Goal: Task Accomplishment & Management: Complete application form

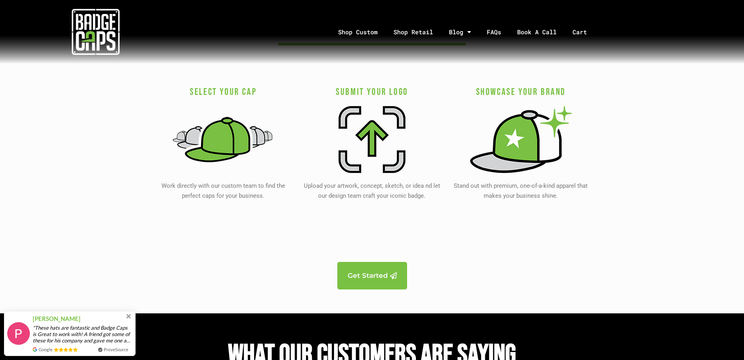
scroll to position [1515, 0]
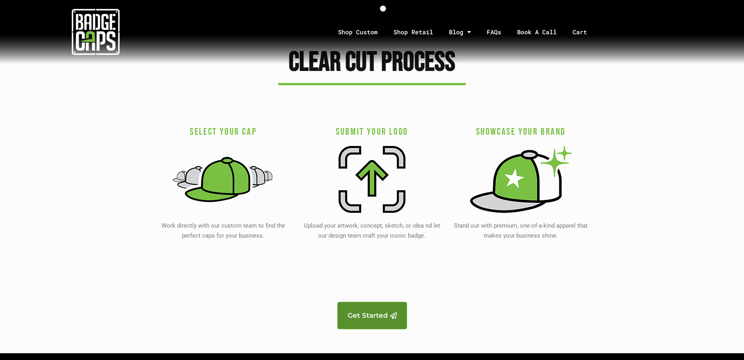
click at [371, 317] on span "Get Started" at bounding box center [368, 315] width 40 height 7
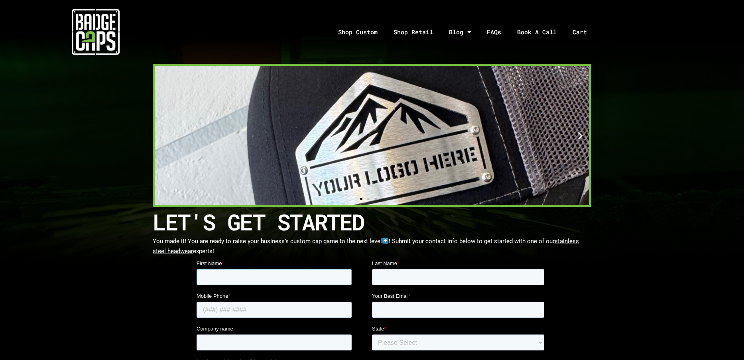
click at [200, 274] on input "First Name *" at bounding box center [274, 277] width 155 height 16
type input "Erika"
click at [387, 279] on input "Last Name *" at bounding box center [458, 277] width 172 height 16
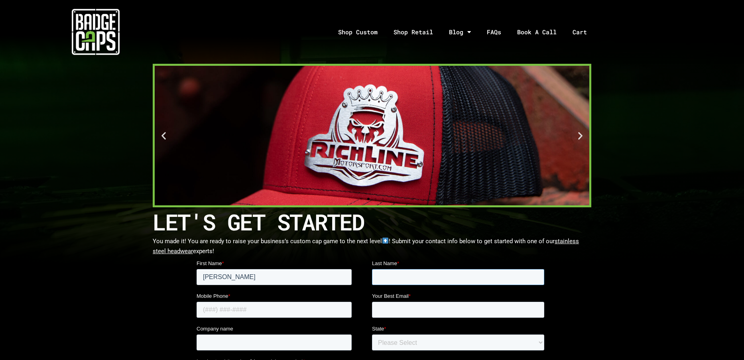
type input "Gordillo"
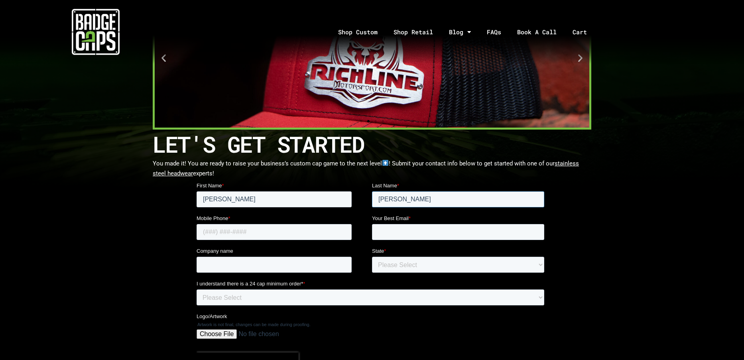
scroll to position [80, 0]
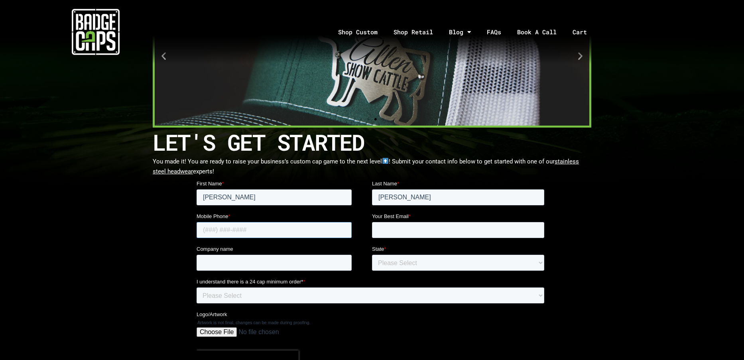
click at [206, 230] on input "Mobile Phone *" at bounding box center [274, 230] width 155 height 16
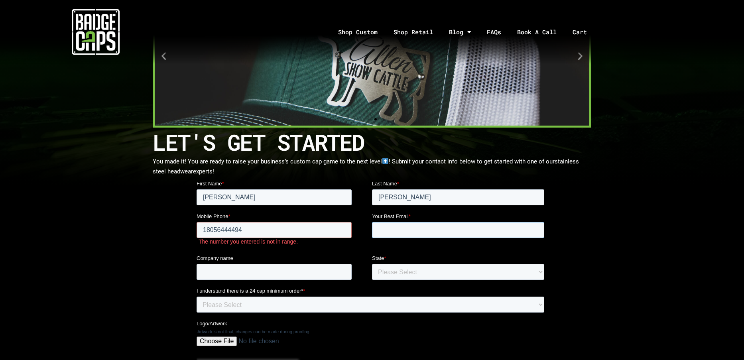
click at [393, 228] on input "Your Best Email *" at bounding box center [458, 230] width 172 height 16
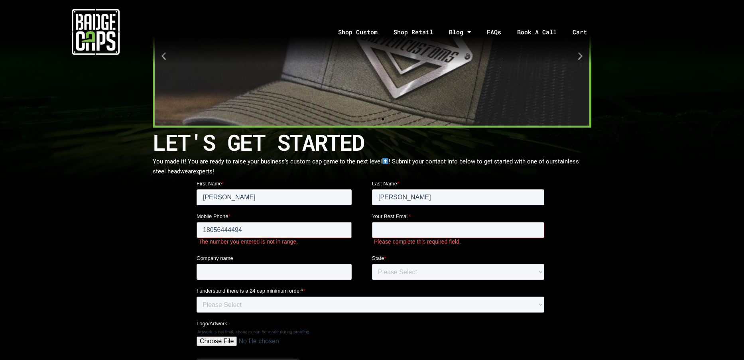
click at [206, 230] on input "18056444494" at bounding box center [274, 230] width 155 height 16
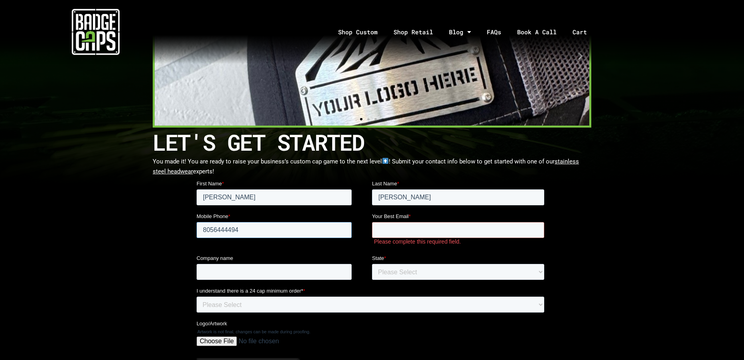
click at [224, 230] on input "8056444494" at bounding box center [274, 230] width 155 height 16
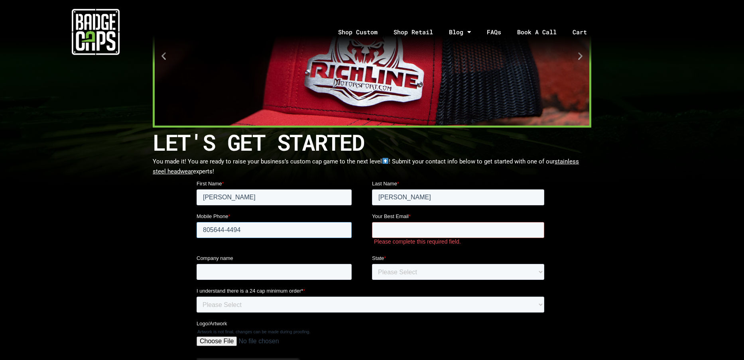
click at [213, 228] on input "805644-4494" at bounding box center [274, 230] width 155 height 16
type input "805-644-4494"
click at [380, 228] on input "Your Best Email *" at bounding box center [458, 230] width 172 height 16
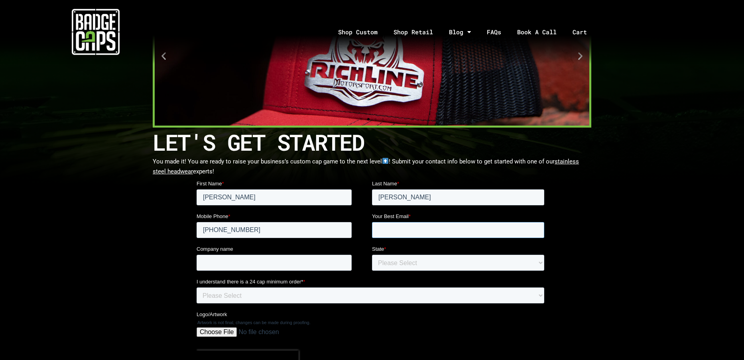
type input "erika@agmillworks.com"
click at [227, 262] on input "Company name" at bounding box center [274, 263] width 155 height 16
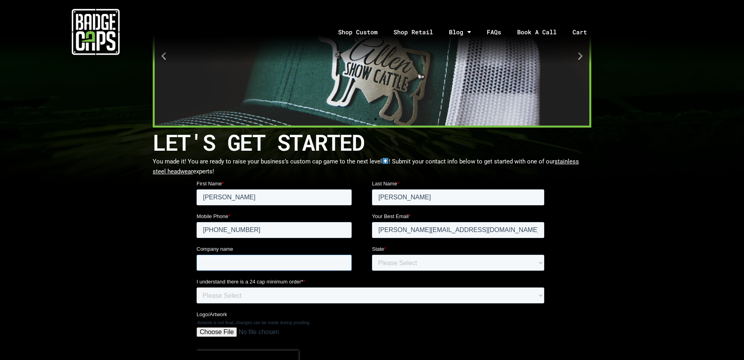
type input "AG Millworks"
click at [384, 262] on select "Please Select Outside of USA Alabama Alaska Arizona Arkansas California Colorad…" at bounding box center [458, 263] width 172 height 16
select select "California"
click at [372, 255] on select "Please Select Outside of USA Alabama Alaska Arizona Arkansas California Colorad…" at bounding box center [458, 263] width 172 height 16
click at [200, 295] on select "Please Select Yes" at bounding box center [371, 295] width 348 height 16
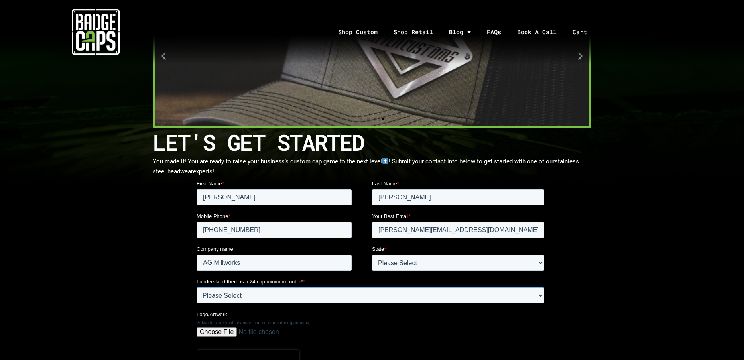
select select "Yes"
click at [197, 287] on select "Please Select Yes" at bounding box center [371, 295] width 348 height 16
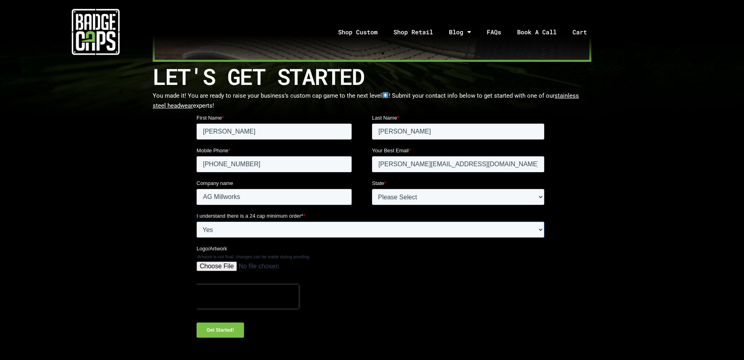
scroll to position [199, 0]
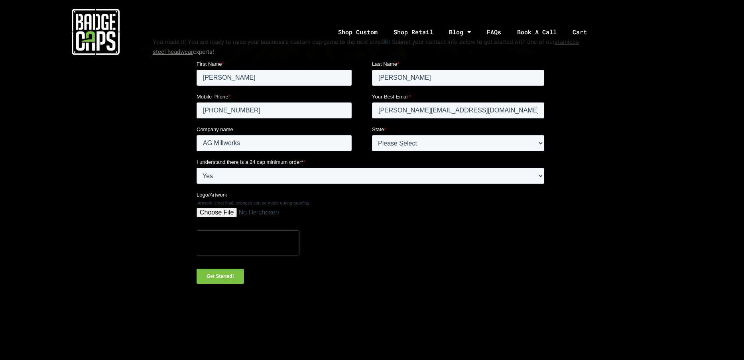
click at [218, 213] on input "Logo/Artwork" at bounding box center [371, 216] width 348 height 16
type input "C:\fakepath\Ultima-with-AGM-Draft 7.png"
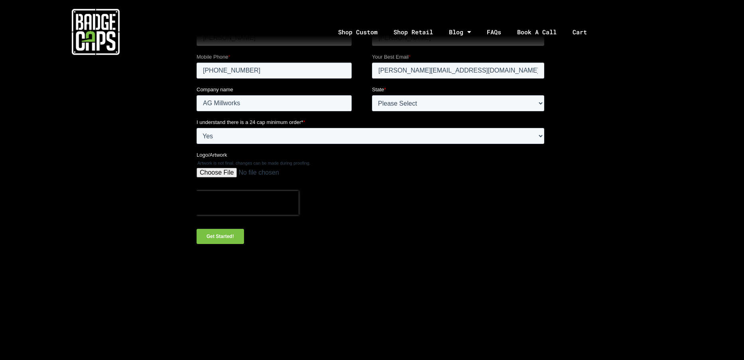
click at [222, 233] on input "Get Started!" at bounding box center [220, 236] width 47 height 15
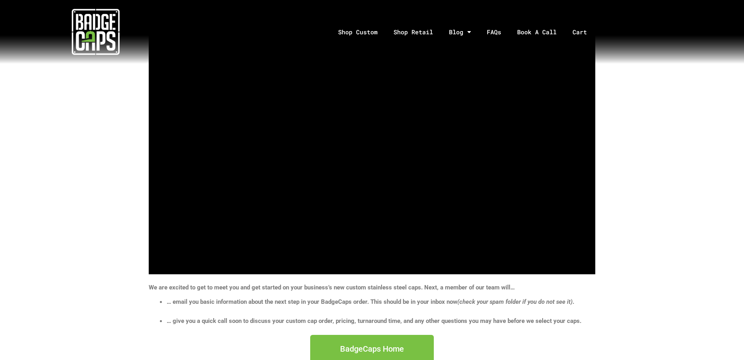
scroll to position [80, 0]
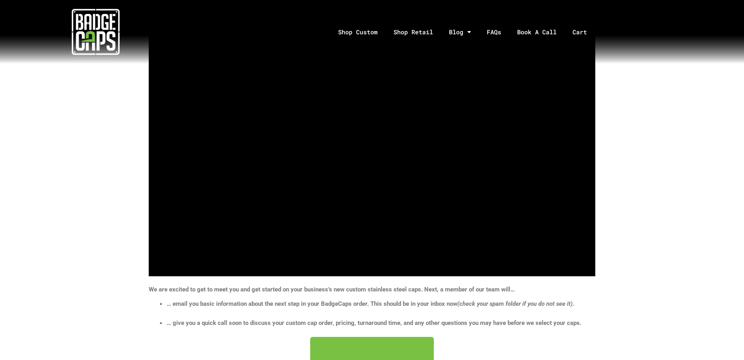
click at [397, 349] on span "BadgeCaps Home" at bounding box center [372, 351] width 64 height 8
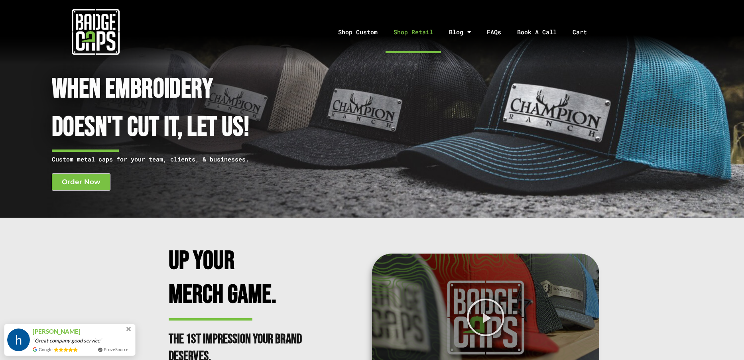
click at [410, 33] on link "Shop Retail" at bounding box center [413, 32] width 55 height 42
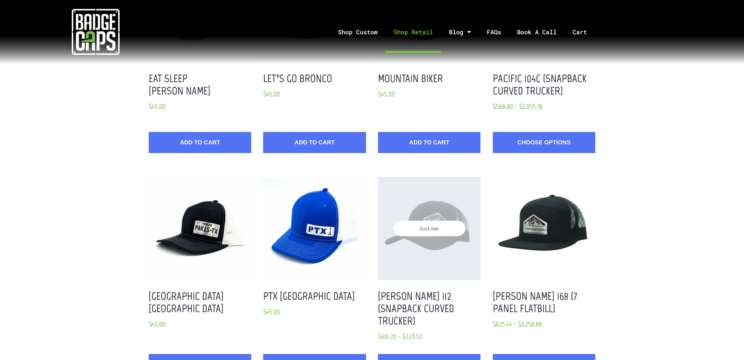
scroll to position [359, 0]
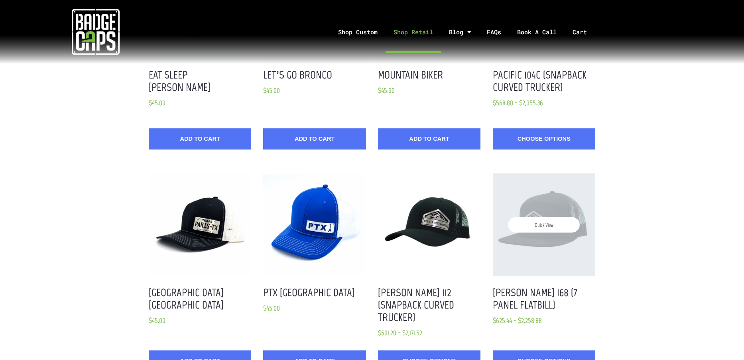
click at [554, 236] on div "Quick View" at bounding box center [544, 224] width 102 height 102
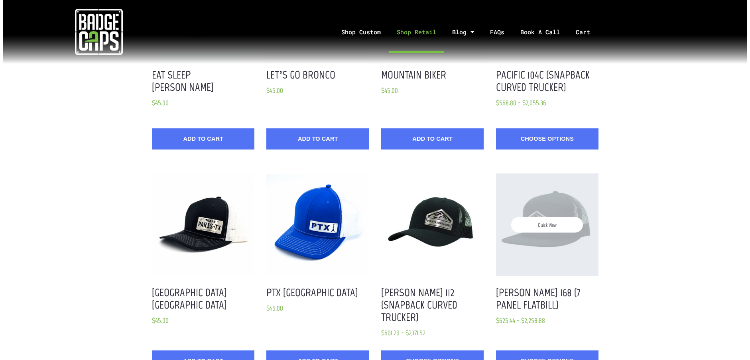
scroll to position [0, 0]
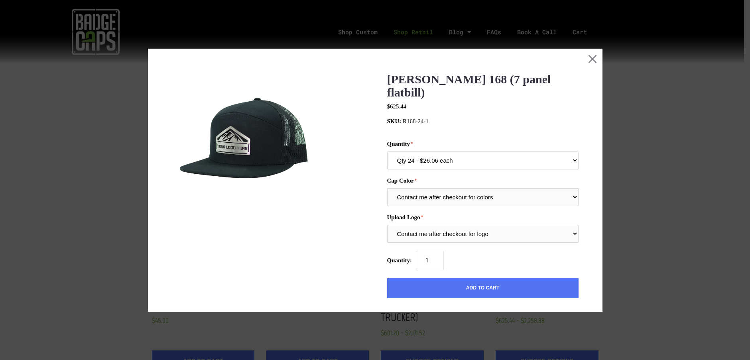
click at [569, 152] on select "Qty 24 - $26.06 each Qty 48 - $25.22 each Qty 96 - $23.53 each" at bounding box center [482, 161] width 191 height 18
click at [586, 59] on button "Close this dialog window" at bounding box center [593, 59] width 20 height 20
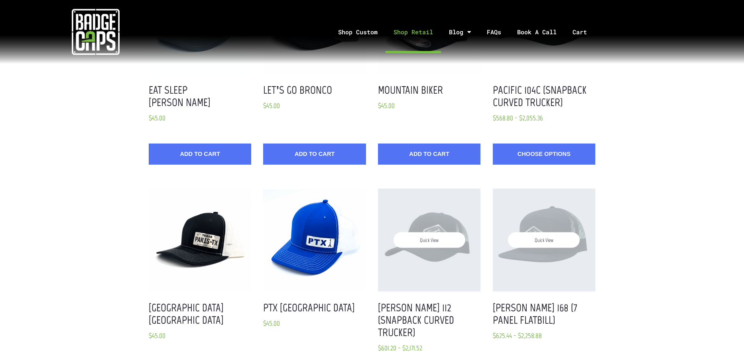
scroll to position [356, 0]
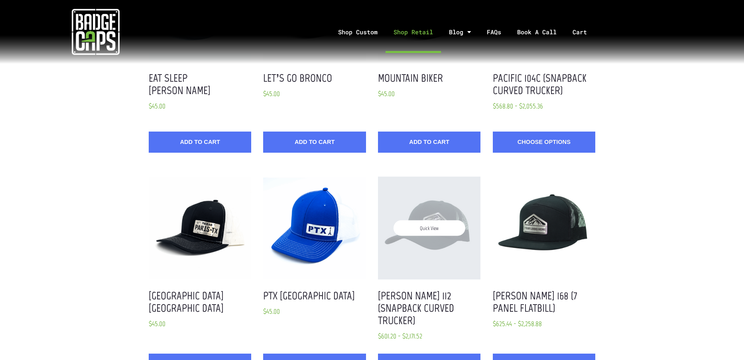
click at [451, 239] on div "Quick View" at bounding box center [429, 228] width 102 height 102
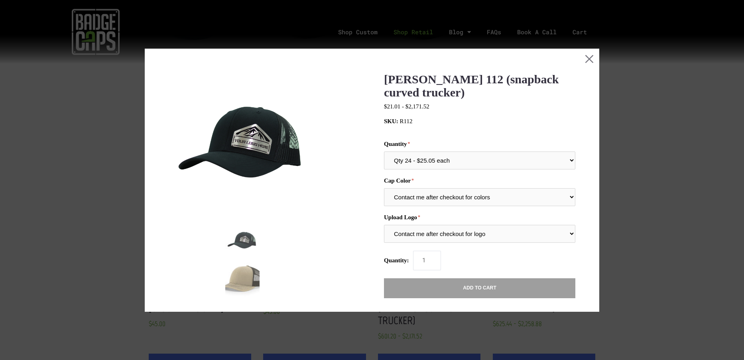
scroll to position [0, 0]
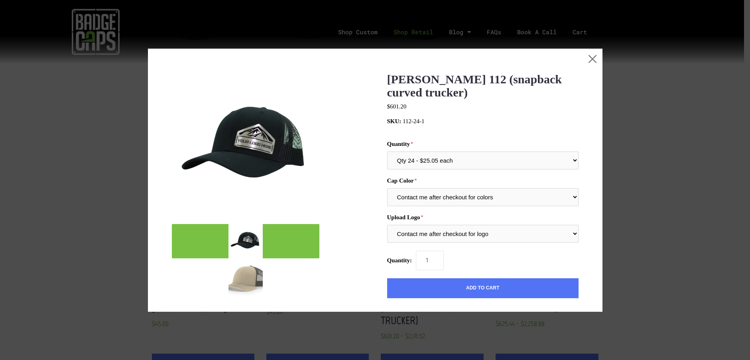
click at [252, 242] on img "mark as featured image" at bounding box center [245, 241] width 34 height 34
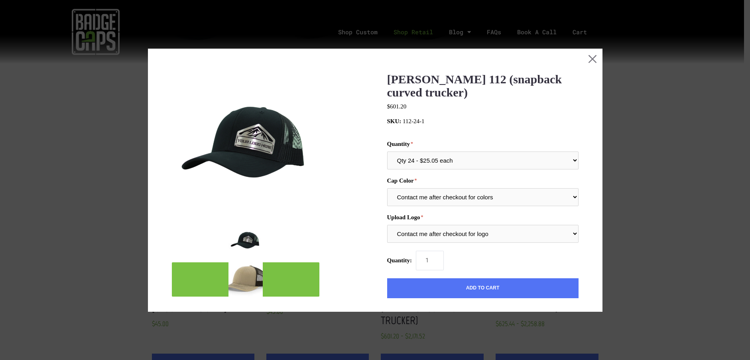
click at [250, 282] on img "mark as featured image" at bounding box center [245, 279] width 34 height 34
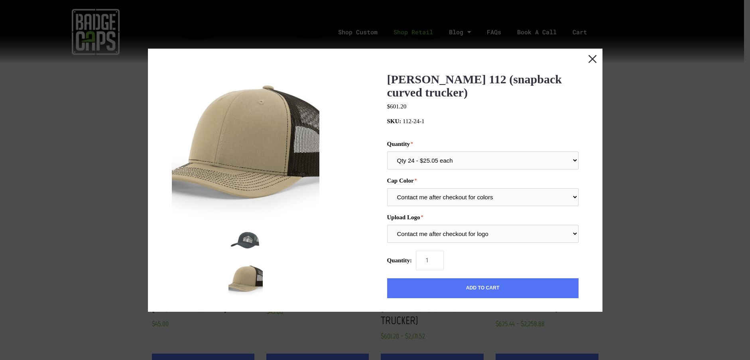
click at [589, 57] on button "Close this dialog window" at bounding box center [593, 59] width 20 height 20
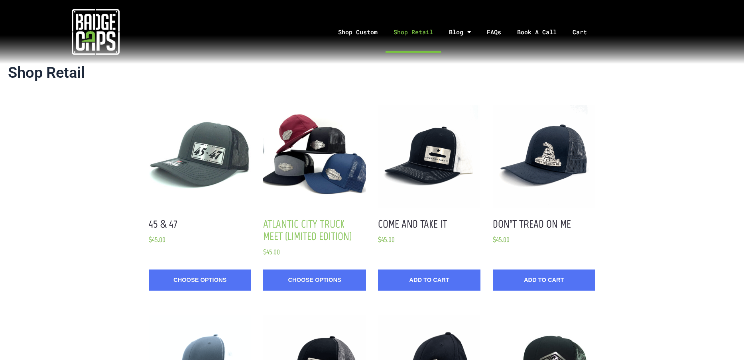
click at [305, 225] on link "Atlantic City Truck Meet (Limited Edition)" at bounding box center [307, 230] width 89 height 26
click at [369, 31] on link "Shop Custom" at bounding box center [357, 32] width 55 height 42
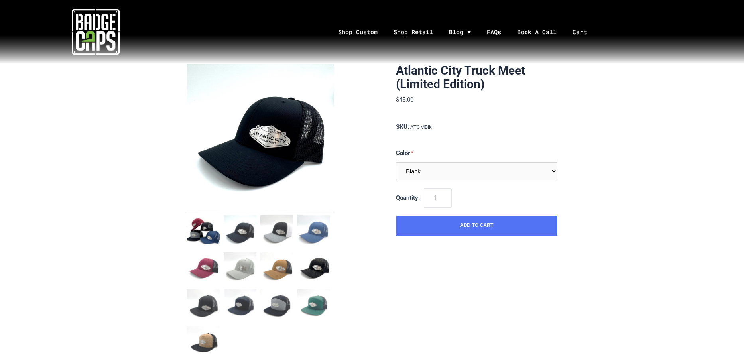
click at [320, 269] on img "mark as featured image" at bounding box center [313, 268] width 33 height 33
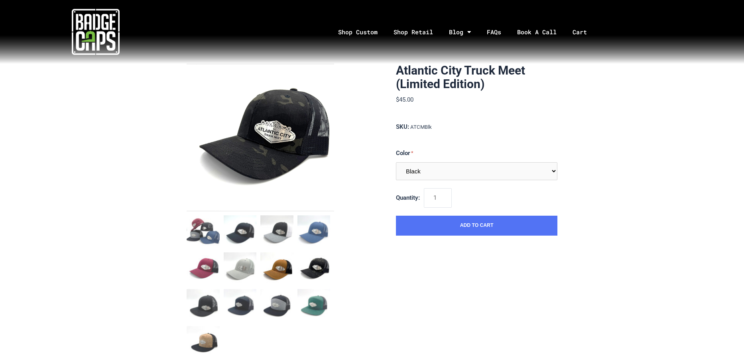
click at [282, 271] on img "mark as featured image" at bounding box center [276, 268] width 33 height 33
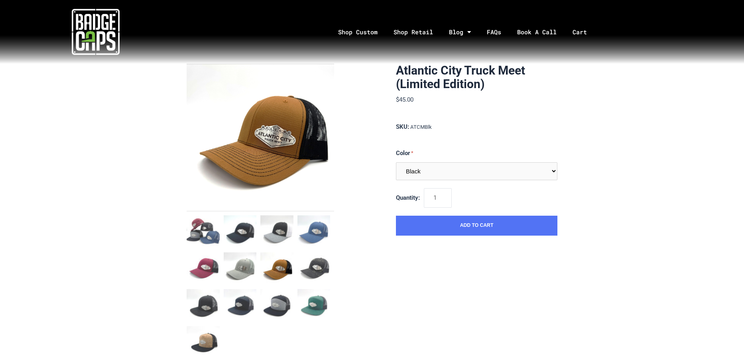
click at [247, 273] on img "mark as featured image" at bounding box center [240, 268] width 33 height 33
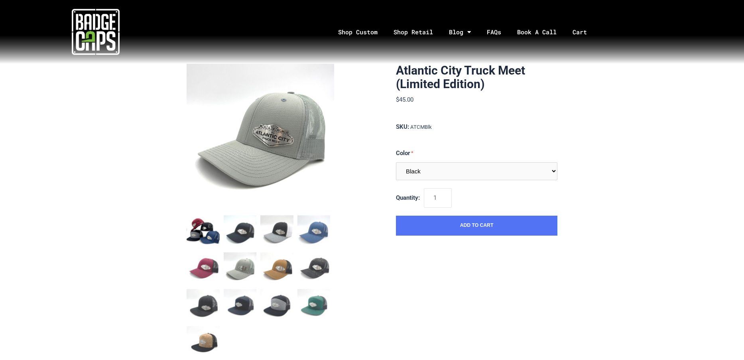
click at [210, 234] on img "mark as featured image" at bounding box center [203, 231] width 33 height 33
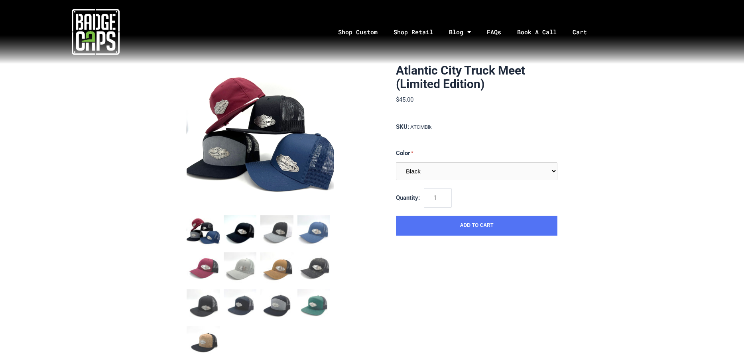
click at [243, 236] on img "mark as featured image" at bounding box center [240, 231] width 33 height 33
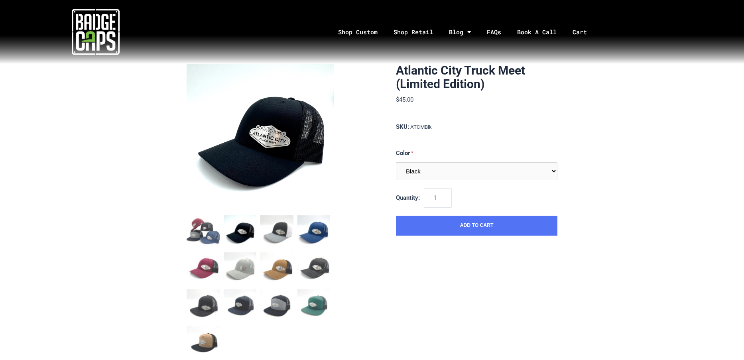
click at [315, 234] on img "mark as featured image" at bounding box center [313, 231] width 33 height 33
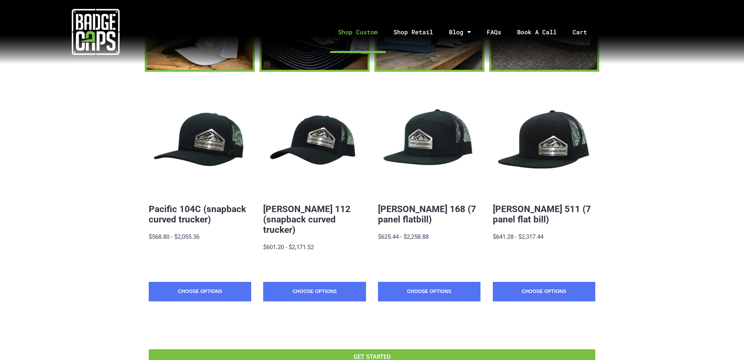
scroll to position [159, 0]
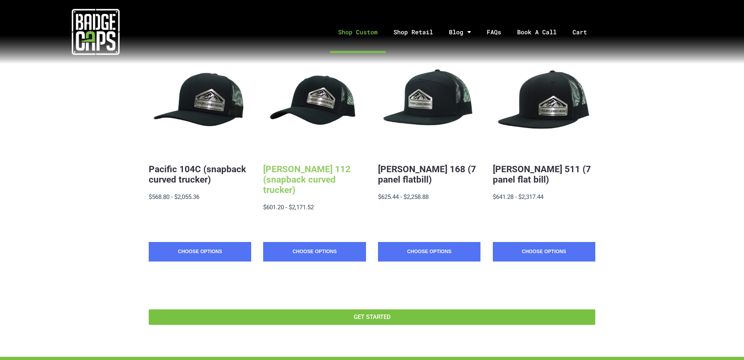
click at [305, 177] on link "[PERSON_NAME] 112 (snapback curved trucker)" at bounding box center [306, 179] width 87 height 31
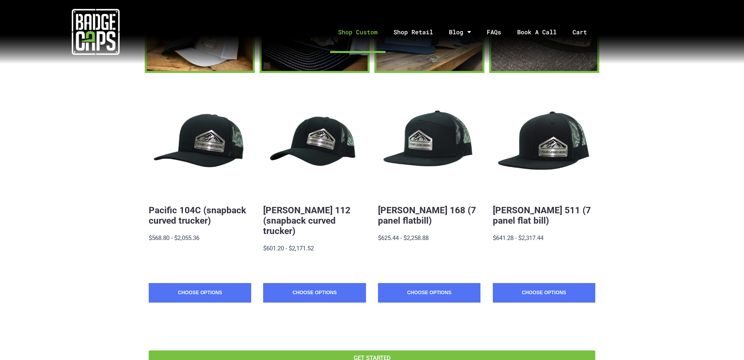
scroll to position [258, 0]
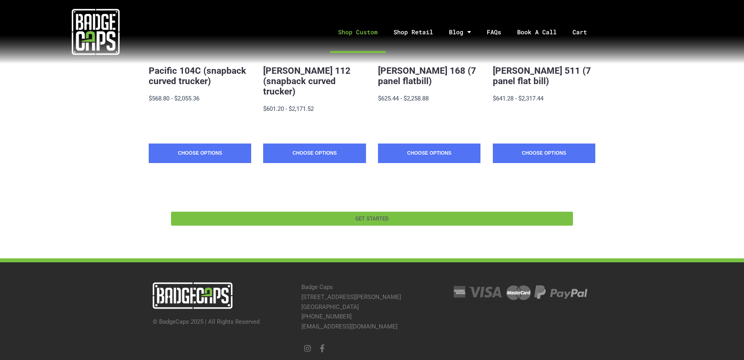
click at [376, 216] on span "GET STARTED" at bounding box center [371, 219] width 33 height 6
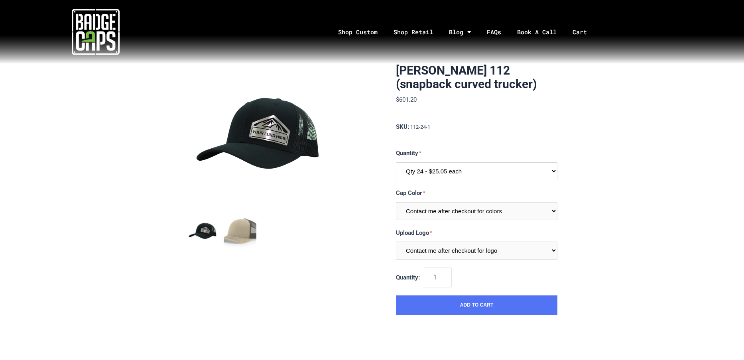
click at [554, 173] on select "Qty 24 - $25.05 each Qty 48 - $24.24 each Qty 96 - $22.62 each" at bounding box center [476, 171] width 161 height 18
click at [605, 172] on div "[PERSON_NAME] 112 (snapback curved trucker) $601.20 MSRP: $601.20 0 reviews SKU…" at bounding box center [372, 362] width 744 height 597
click at [549, 211] on select "Contact me after checkout for colors" at bounding box center [476, 211] width 161 height 18
click at [603, 211] on div "[PERSON_NAME] 112 (snapback curved trucker) $601.20 MSRP: $601.20 0 reviews SKU…" at bounding box center [372, 362] width 744 height 597
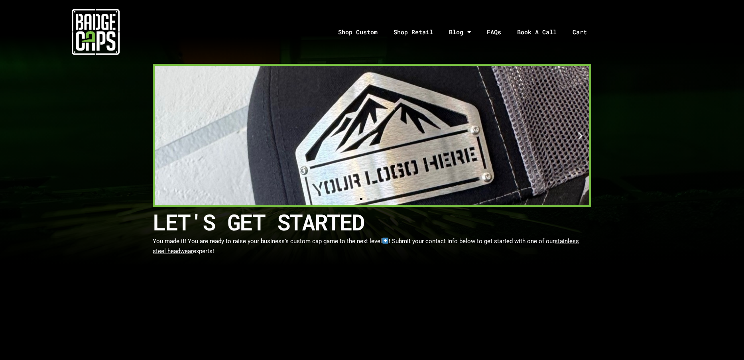
select select "California"
select select "Yes"
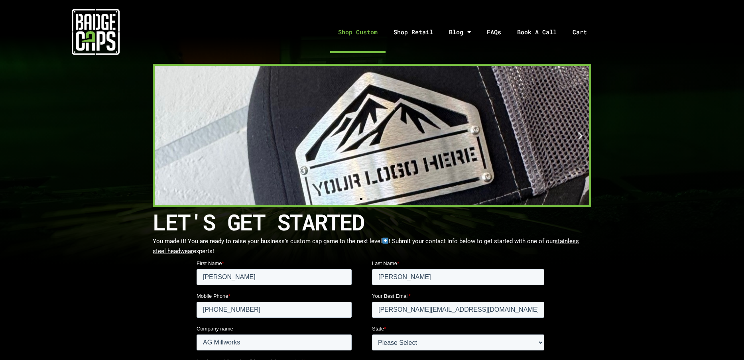
click at [352, 33] on link "Shop Custom" at bounding box center [357, 32] width 55 height 42
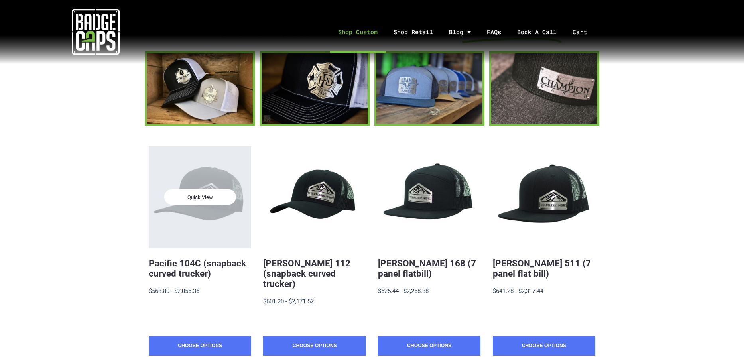
scroll to position [80, 0]
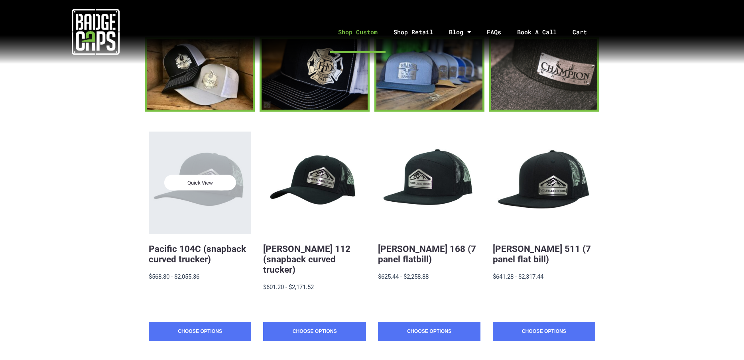
click at [199, 198] on div "Quick View" at bounding box center [200, 183] width 102 height 102
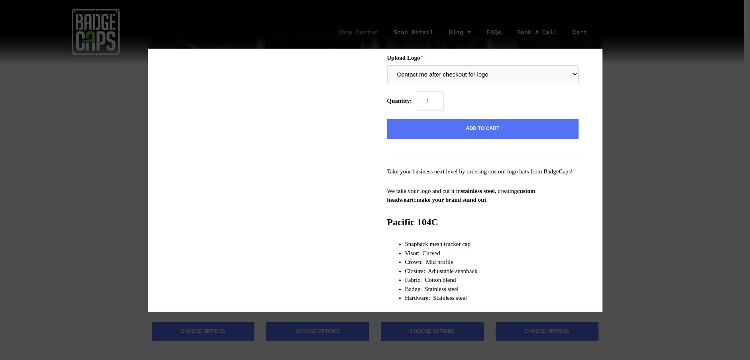
scroll to position [0, 0]
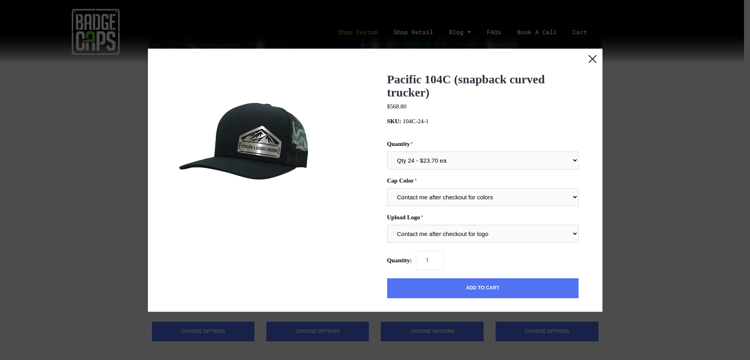
click at [586, 63] on button "Close this dialog window" at bounding box center [593, 59] width 20 height 20
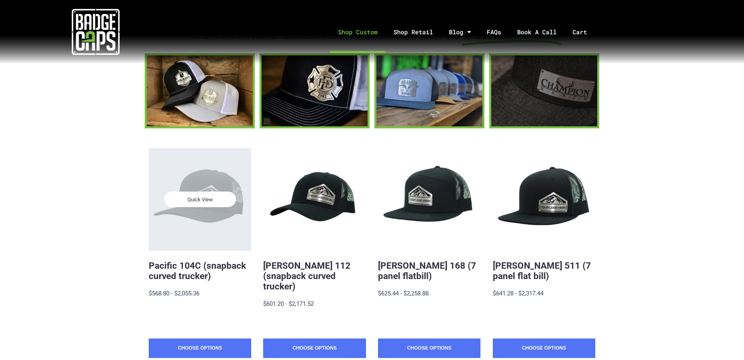
scroll to position [80, 0]
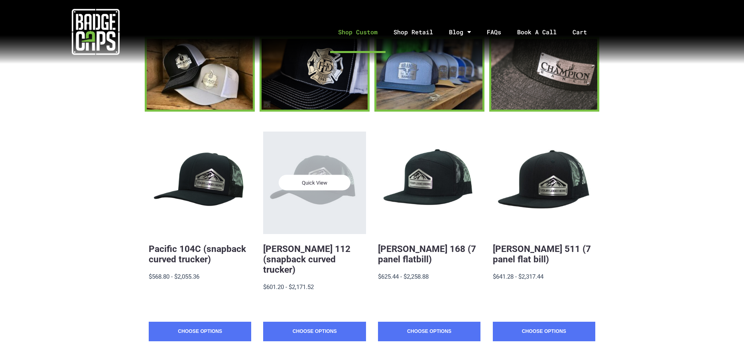
click at [330, 200] on div "Quick View" at bounding box center [314, 183] width 102 height 102
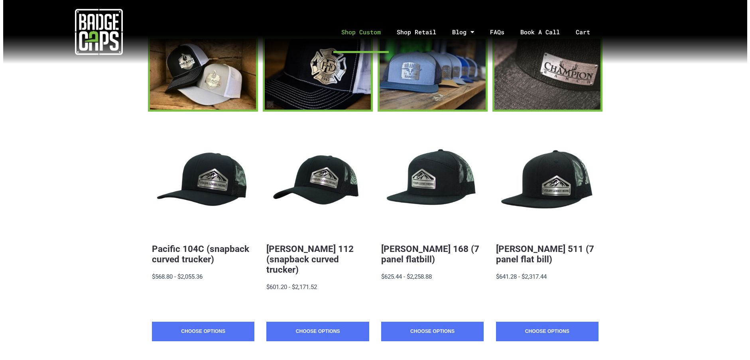
scroll to position [0, 0]
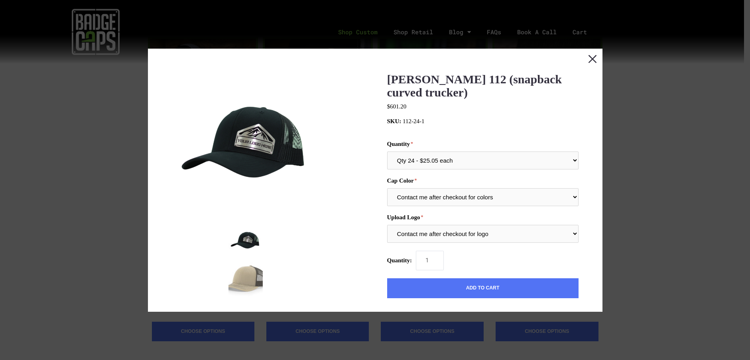
click at [587, 55] on button "Close this dialog window" at bounding box center [593, 59] width 20 height 20
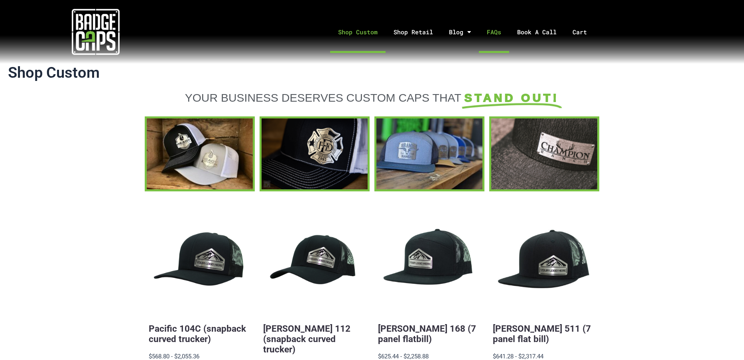
click at [490, 34] on link "FAQs" at bounding box center [494, 32] width 30 height 42
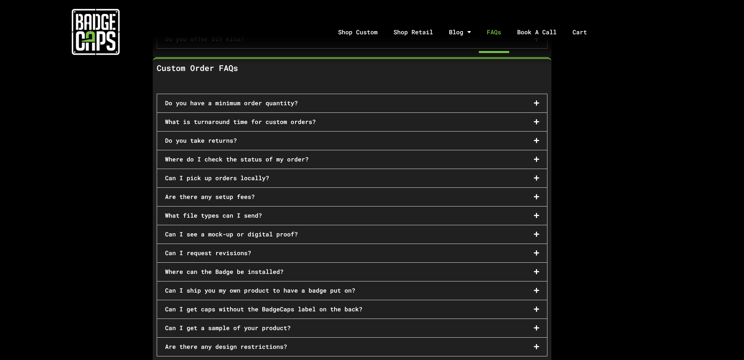
scroll to position [319, 0]
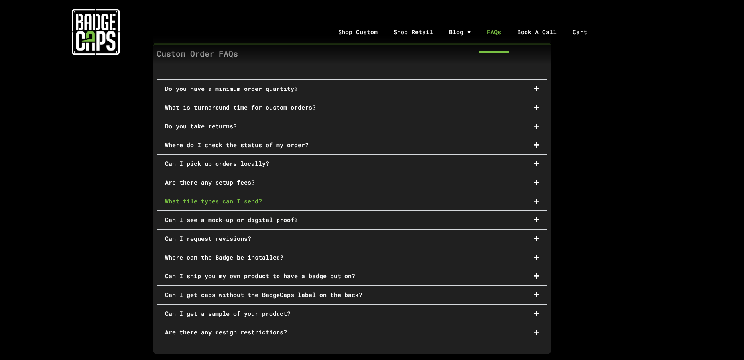
click at [247, 197] on link "What file types can I send?" at bounding box center [213, 201] width 97 height 8
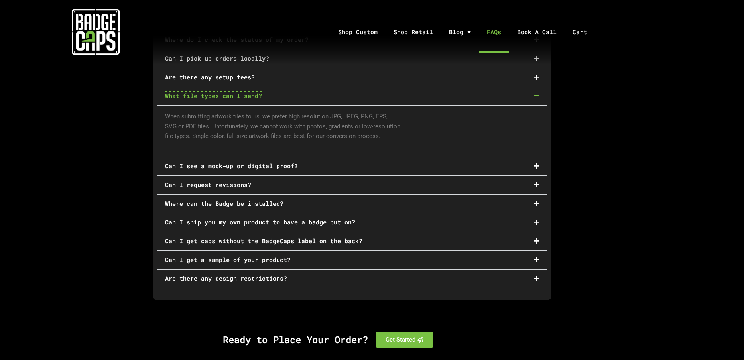
scroll to position [439, 0]
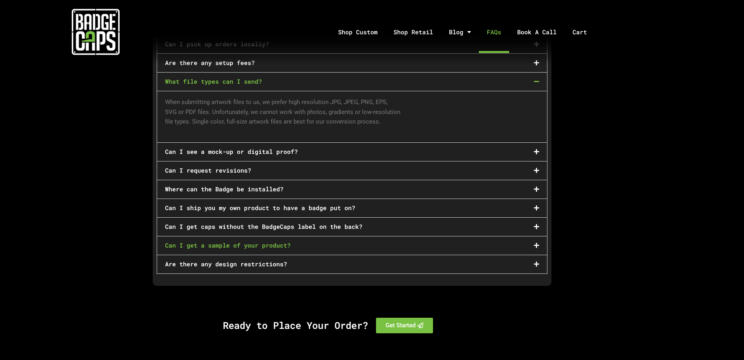
click at [272, 241] on link "Can I get a sample of your product?" at bounding box center [228, 245] width 126 height 8
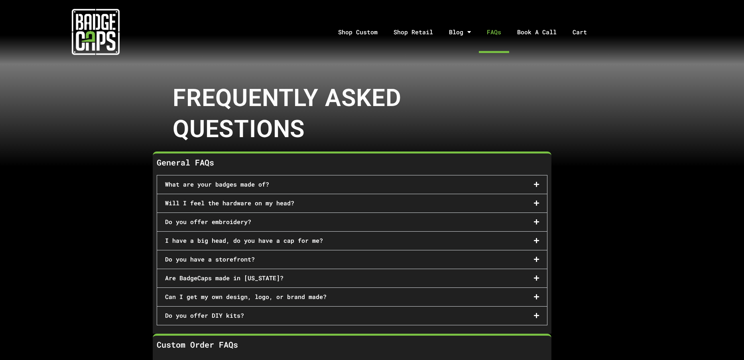
scroll to position [0, 0]
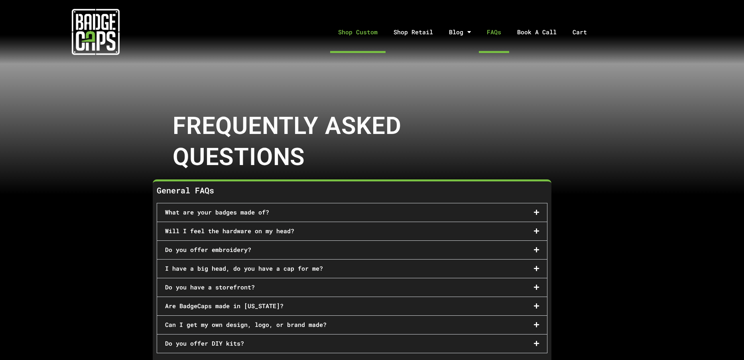
click at [366, 34] on link "Shop Custom" at bounding box center [357, 32] width 55 height 42
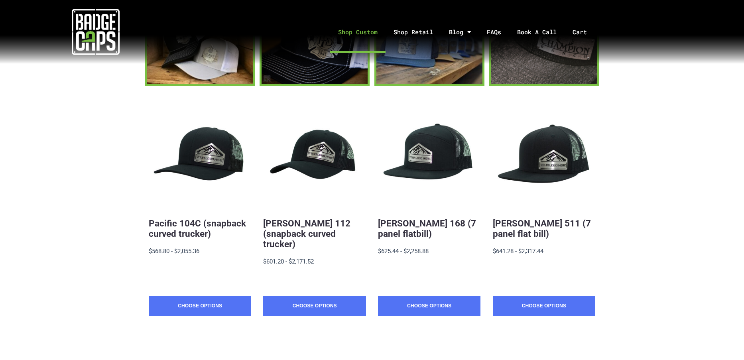
scroll to position [120, 0]
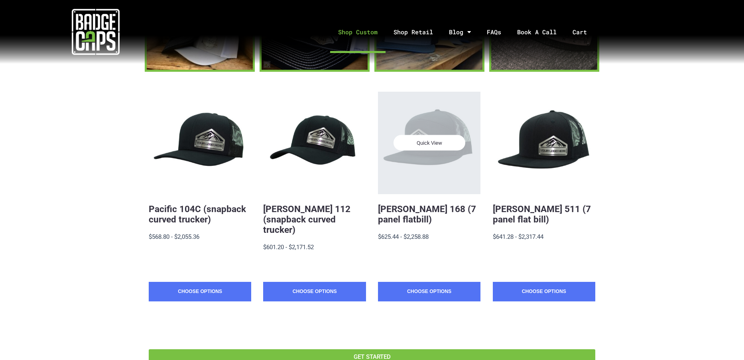
click at [459, 123] on div "Quick View" at bounding box center [429, 143] width 102 height 102
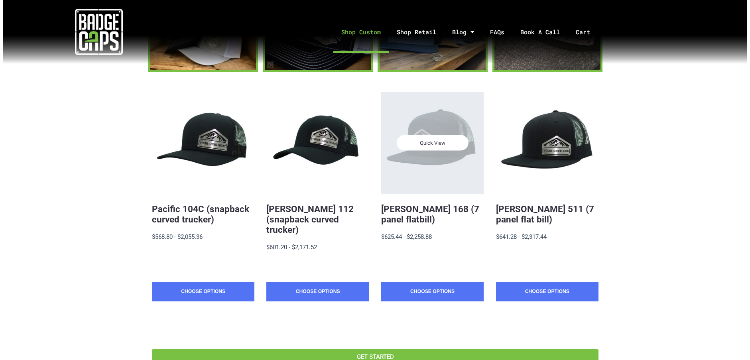
scroll to position [0, 0]
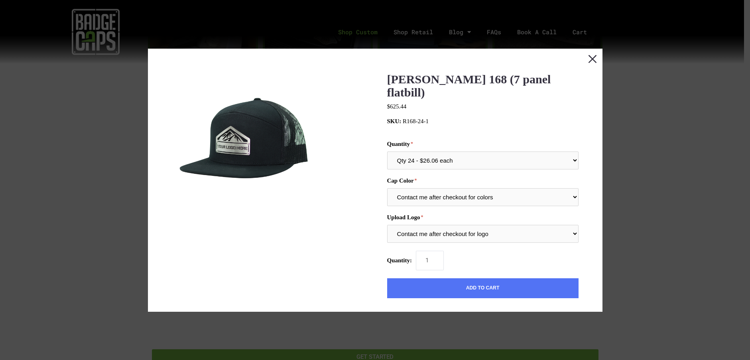
click at [585, 59] on button "Close this dialog window" at bounding box center [593, 59] width 20 height 20
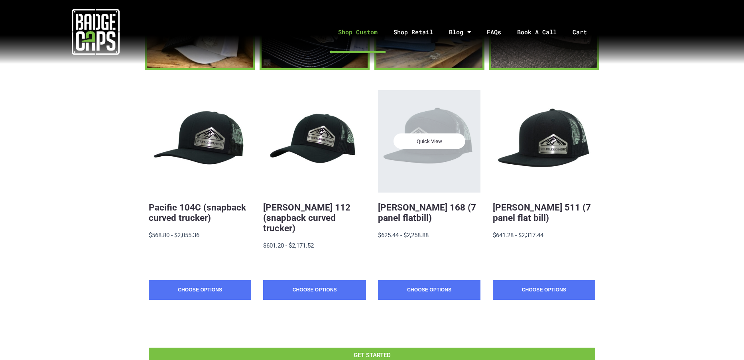
scroll to position [120, 0]
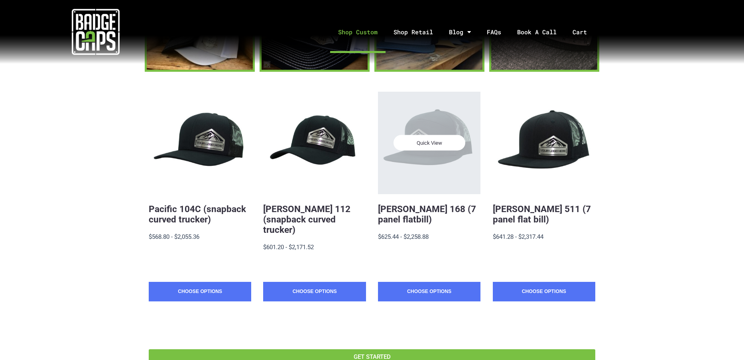
click at [447, 163] on div "Quick View" at bounding box center [429, 143] width 102 height 102
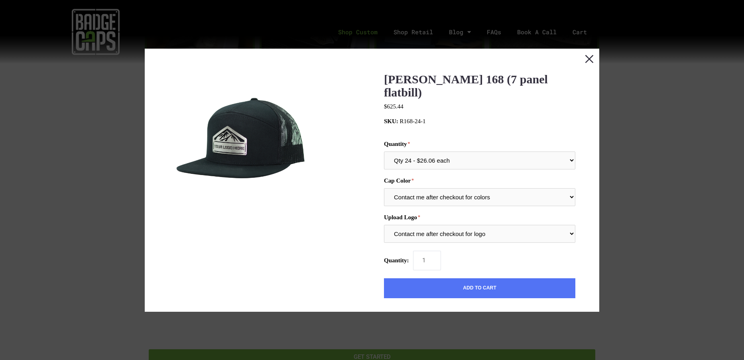
scroll to position [0, 0]
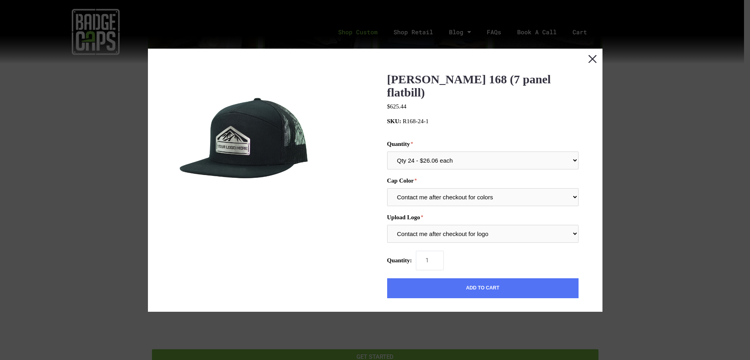
click at [587, 62] on button "Close this dialog window" at bounding box center [593, 59] width 20 height 20
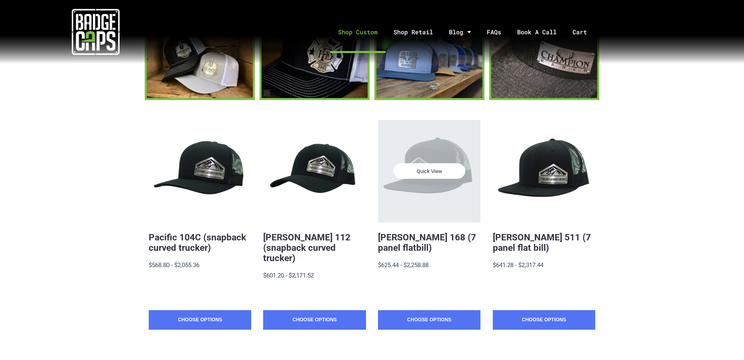
scroll to position [120, 0]
